Goal: Transaction & Acquisition: Book appointment/travel/reservation

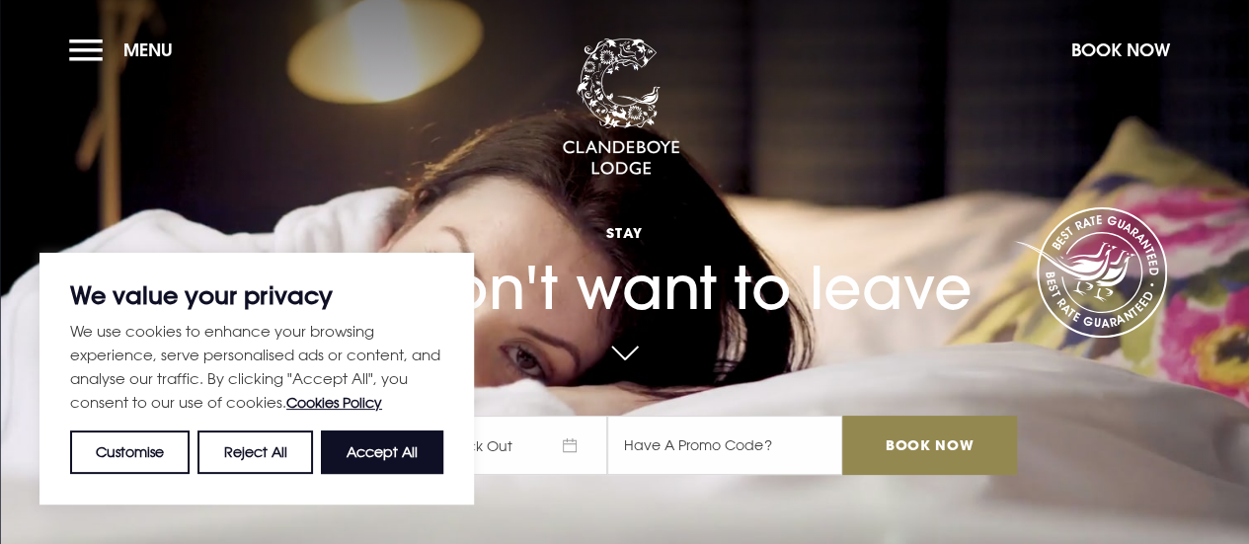
click at [429, 446] on button "Accept All" at bounding box center [382, 452] width 122 height 43
checkbox input "true"
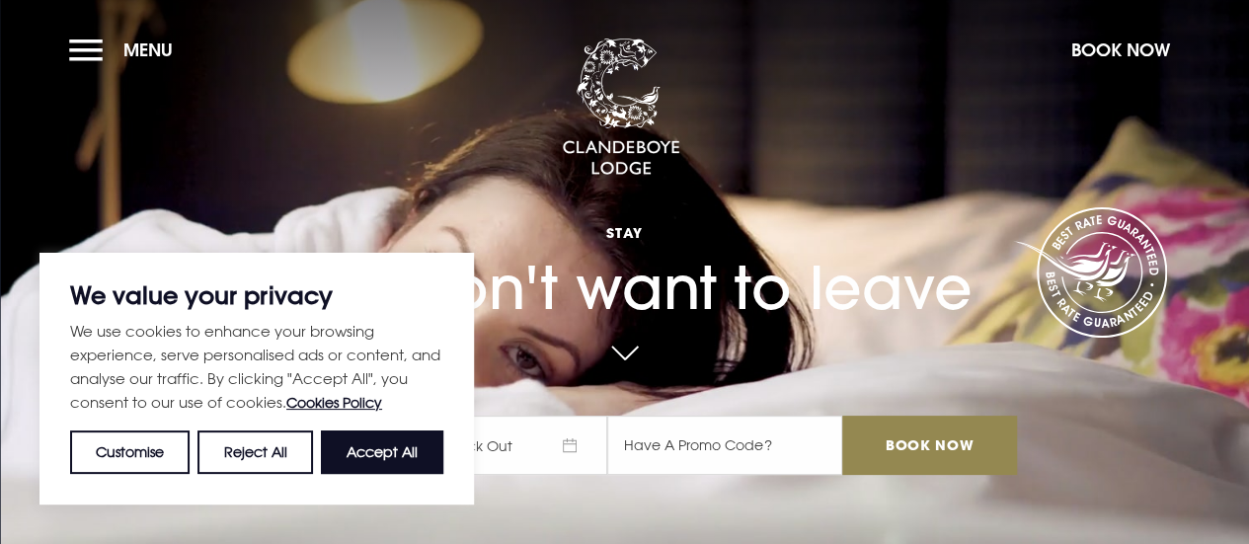
checkbox input "true"
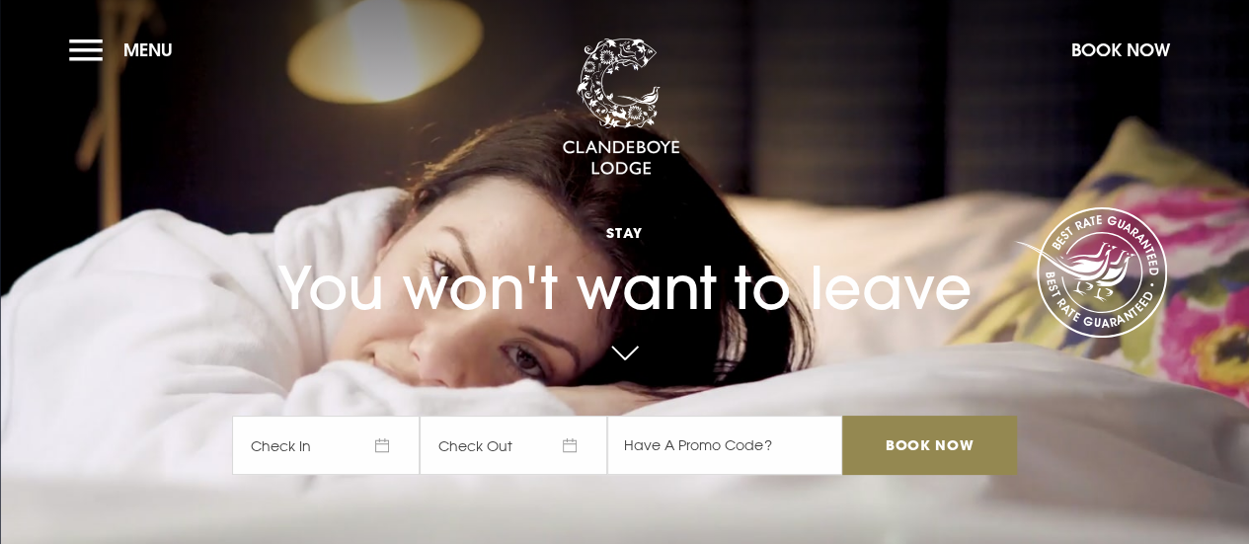
click at [394, 449] on span "Check In" at bounding box center [326, 445] width 188 height 59
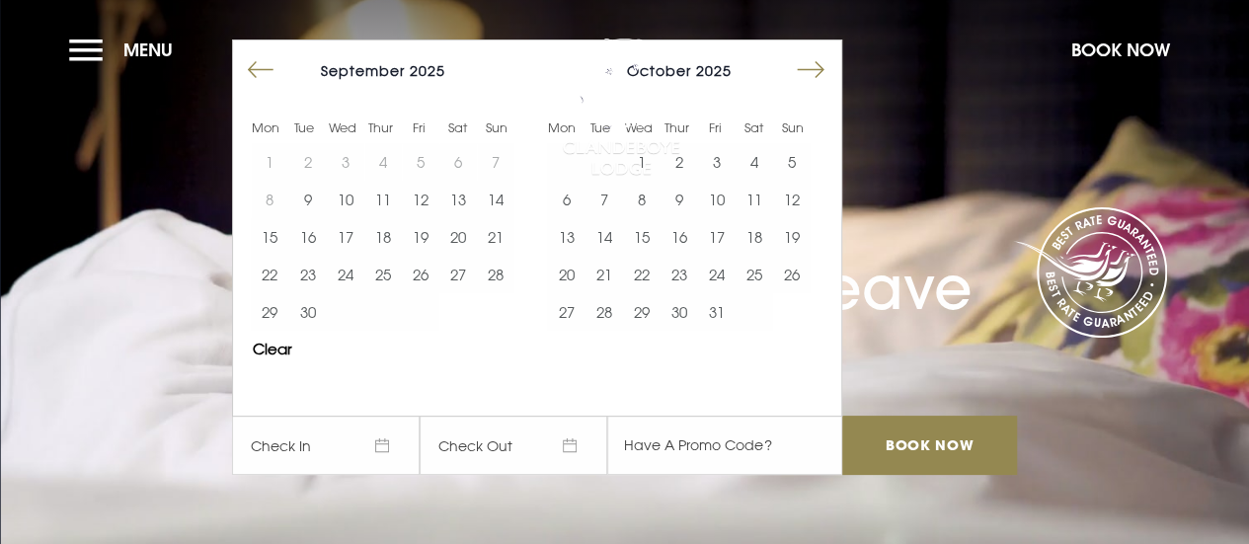
click at [827, 72] on button "Move forward to switch to the next month." at bounding box center [811, 70] width 38 height 38
click at [574, 195] on button "5" at bounding box center [566, 200] width 38 height 38
click at [602, 193] on button "6" at bounding box center [604, 200] width 38 height 38
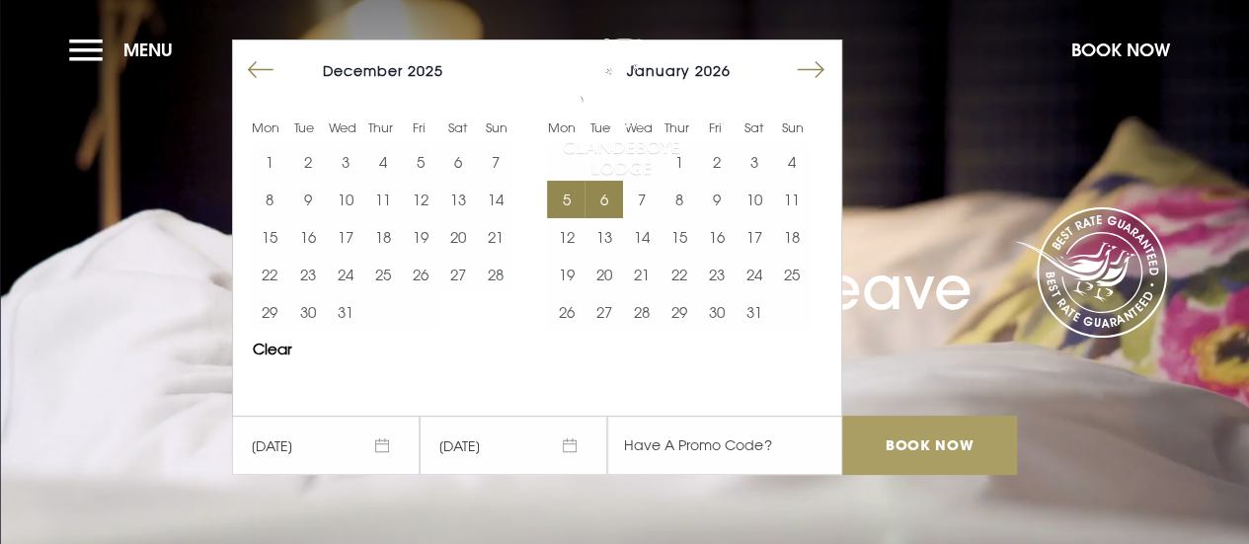
click at [985, 452] on input "Book Now" at bounding box center [929, 445] width 174 height 59
